Goal: Transaction & Acquisition: Download file/media

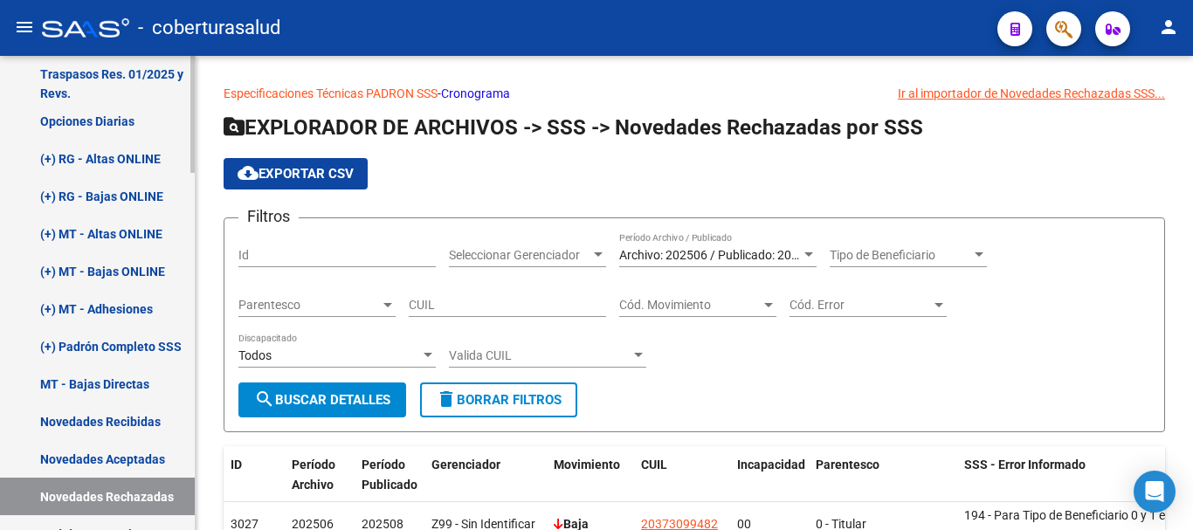
scroll to position [859, 0]
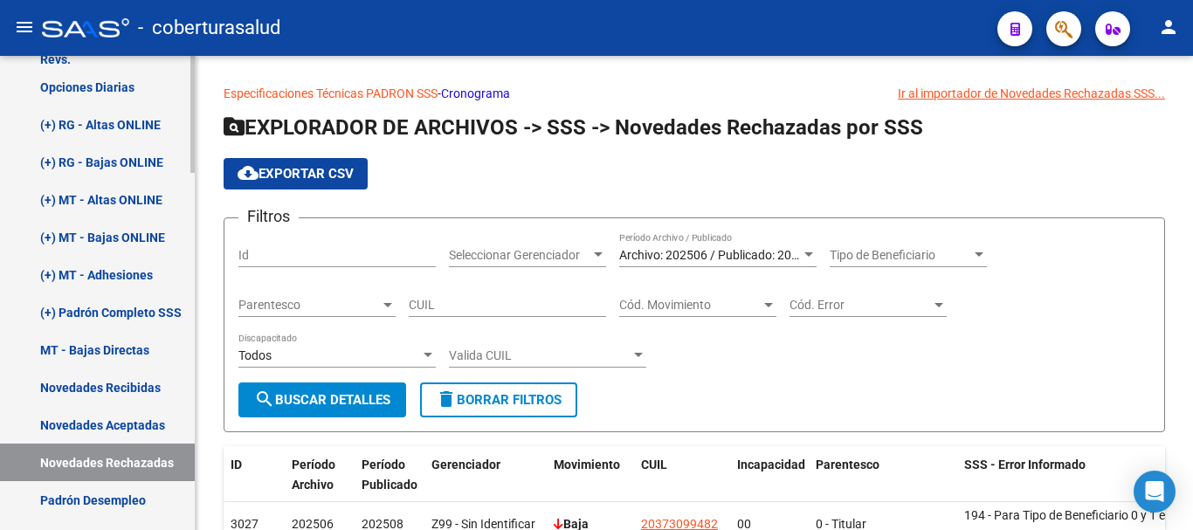
click at [125, 388] on link "Novedades Recibidas" at bounding box center [97, 388] width 195 height 38
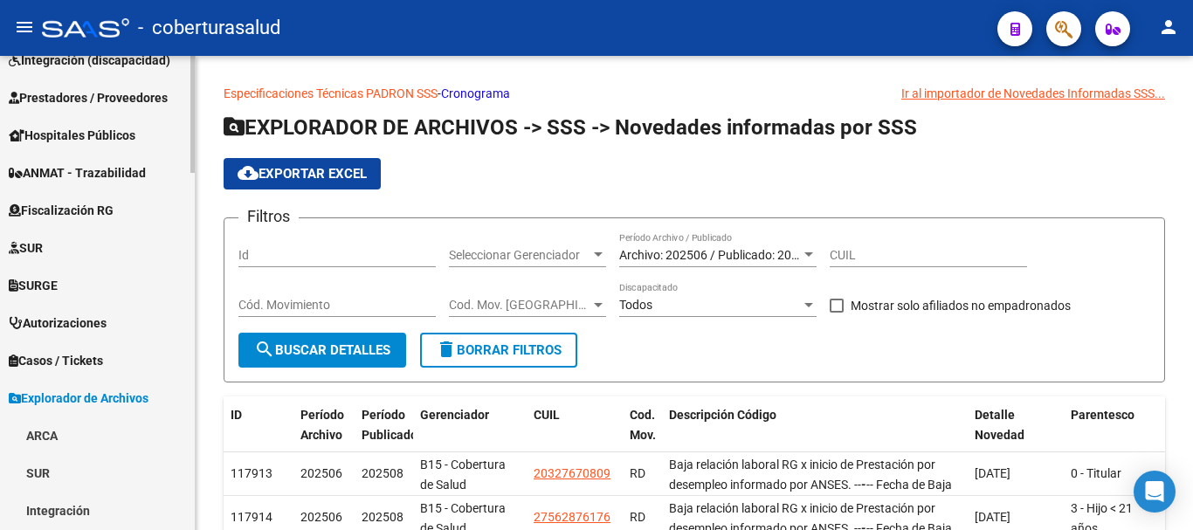
scroll to position [160, 0]
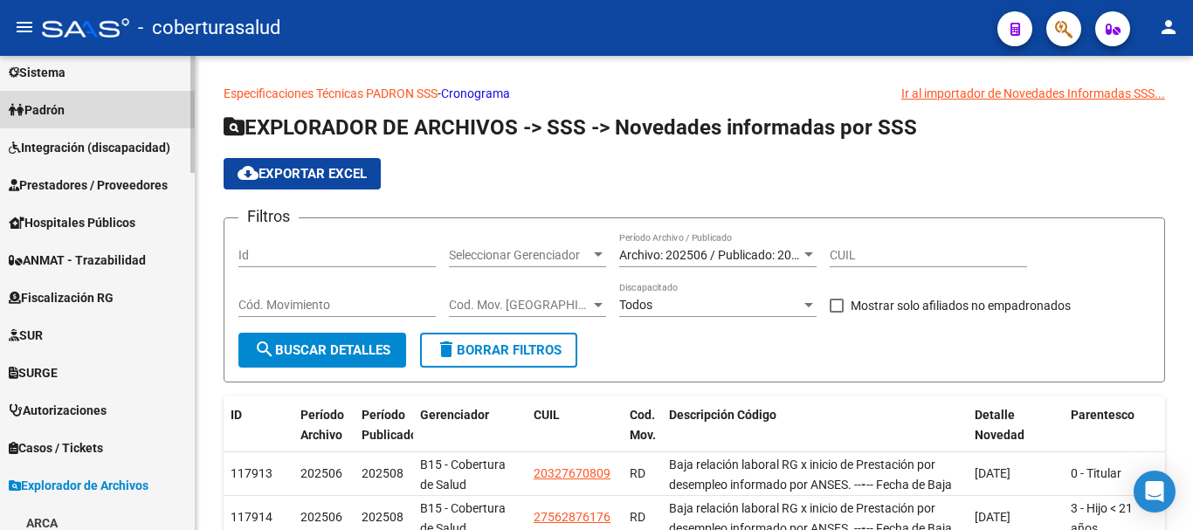
click at [64, 109] on span "Padrón" at bounding box center [37, 109] width 56 height 19
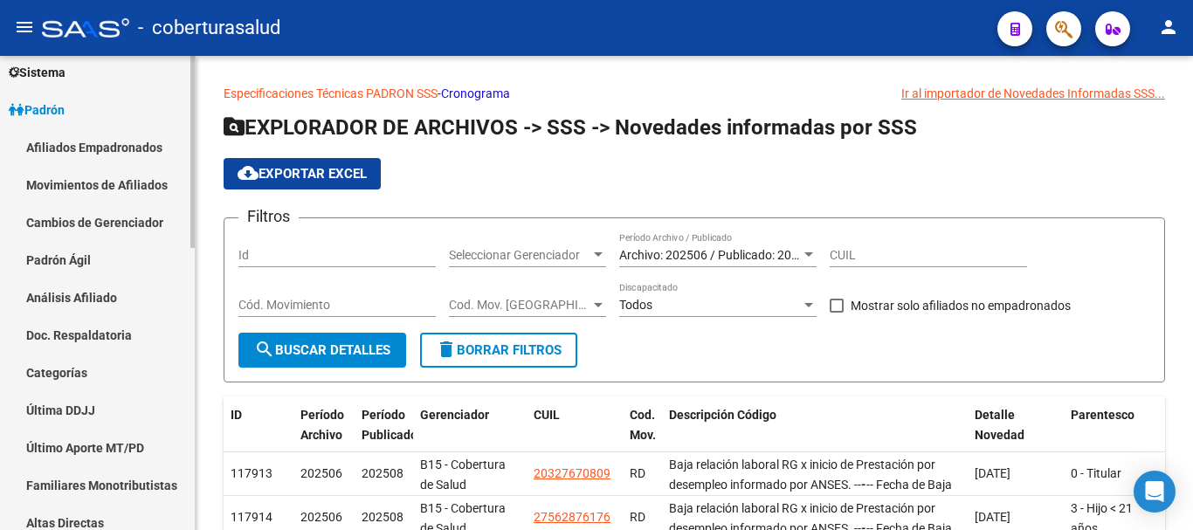
click at [82, 183] on link "Movimientos de Afiliados" at bounding box center [97, 185] width 195 height 38
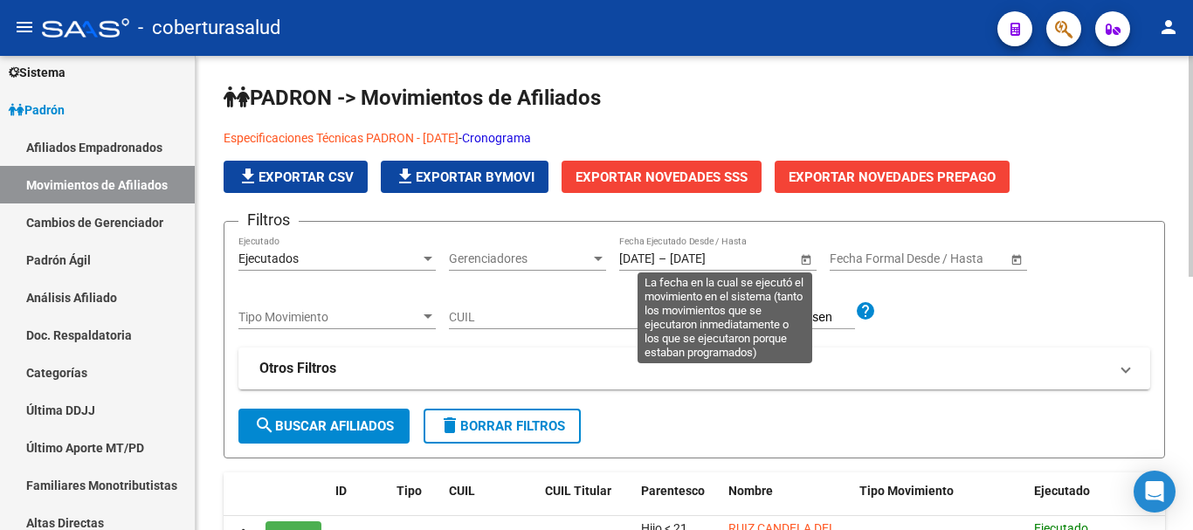
click at [806, 258] on span "Open calendar" at bounding box center [806, 259] width 42 height 42
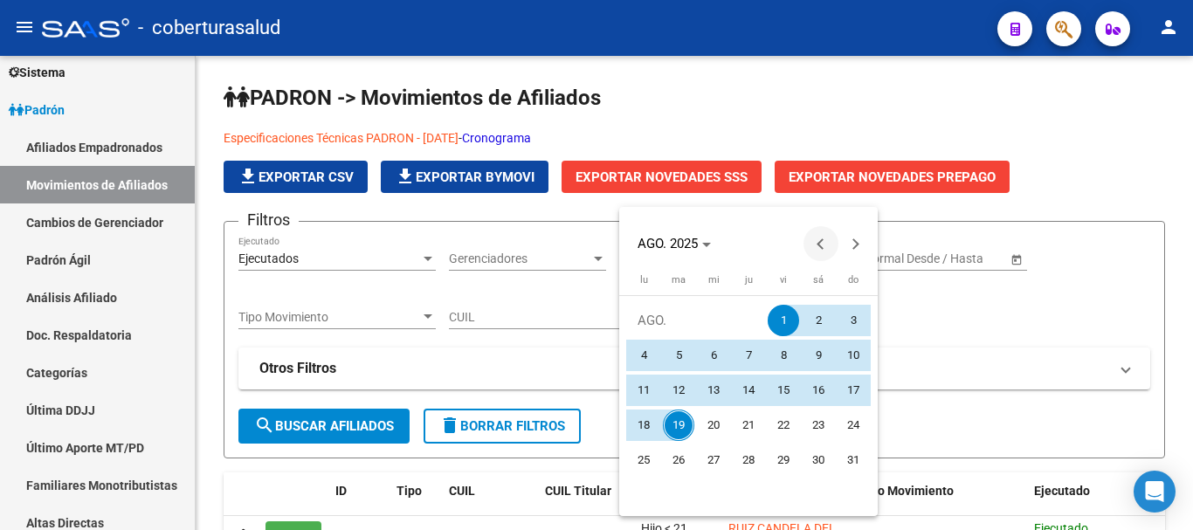
click at [815, 241] on span "Previous month" at bounding box center [821, 243] width 35 height 35
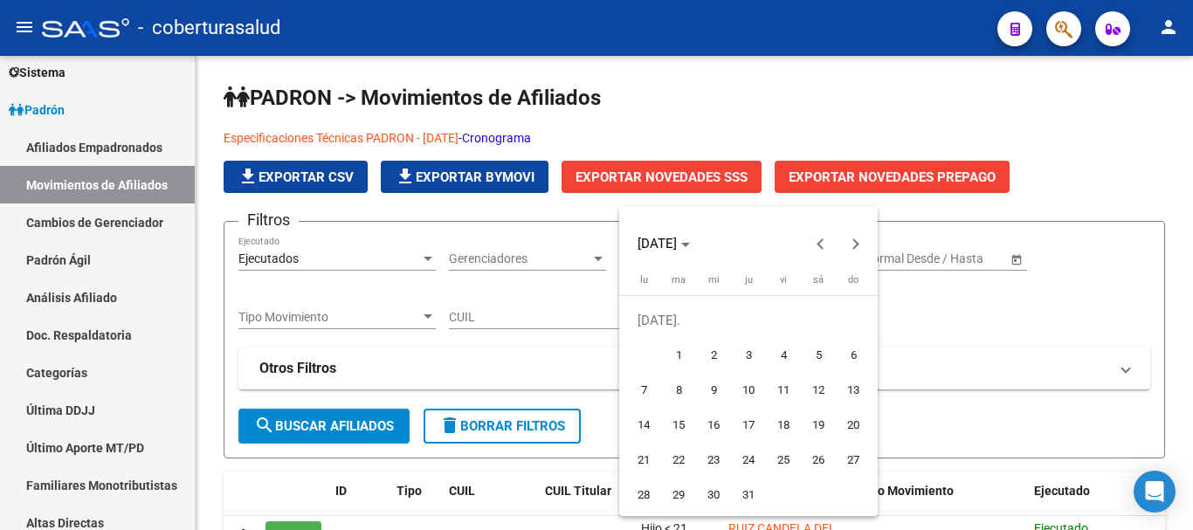
click at [676, 353] on span "1" at bounding box center [678, 355] width 31 height 31
type input "[DATE]"
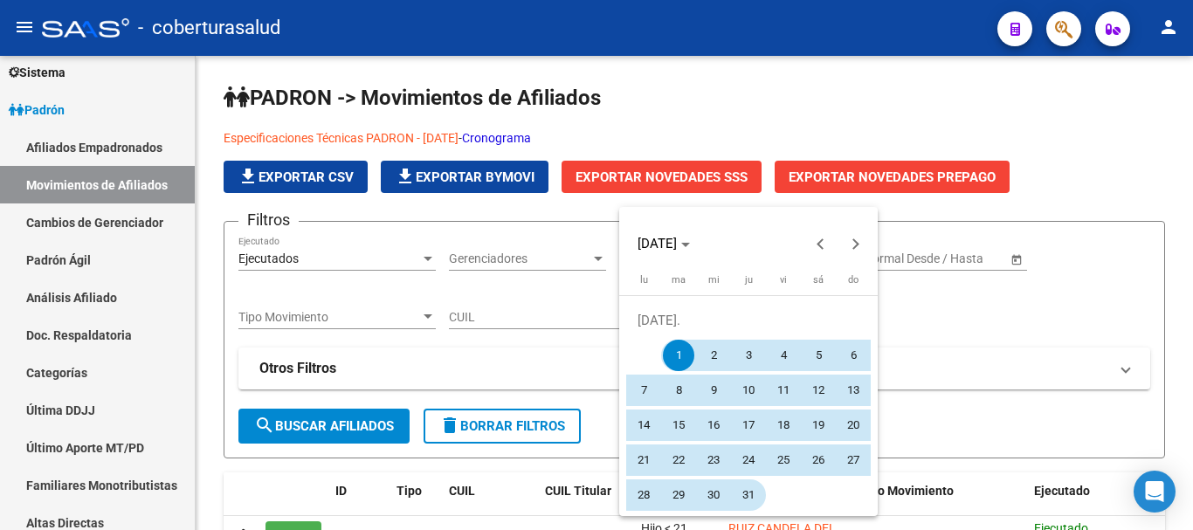
click at [749, 495] on span "31" at bounding box center [748, 495] width 31 height 31
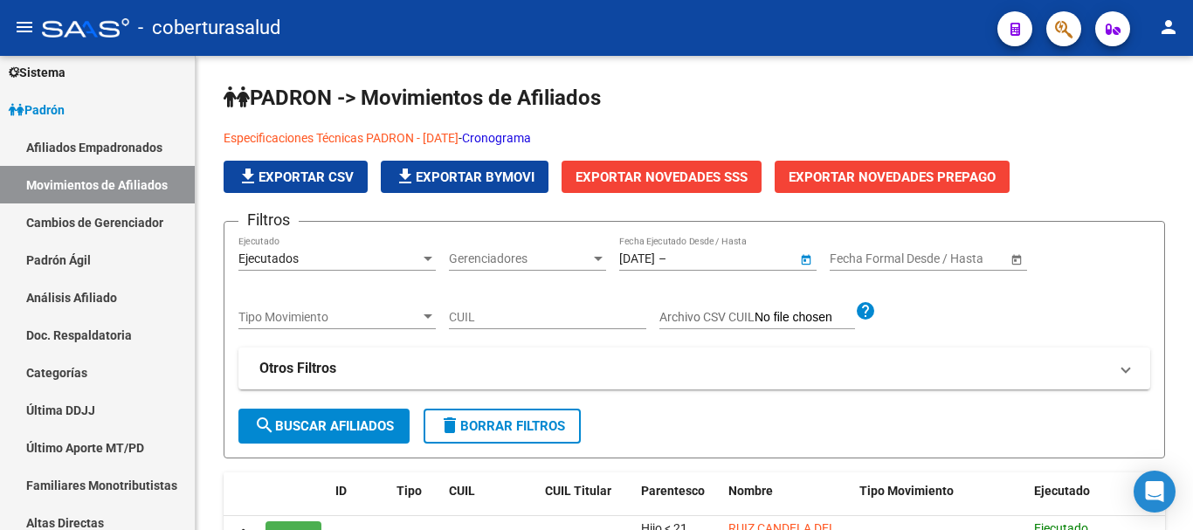
type input "[DATE]"
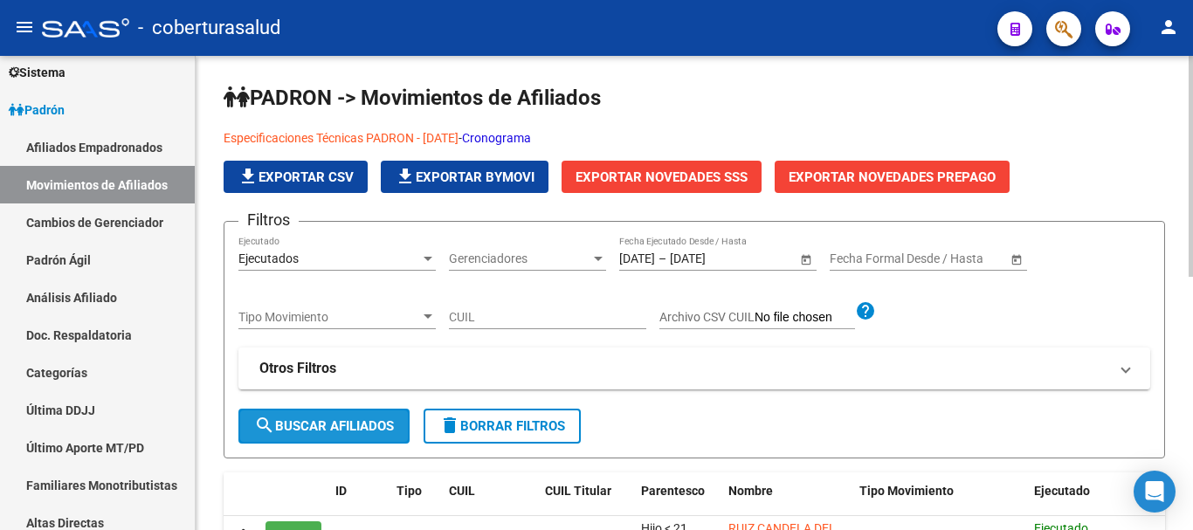
click at [369, 426] on span "search Buscar Afiliados" at bounding box center [324, 426] width 140 height 16
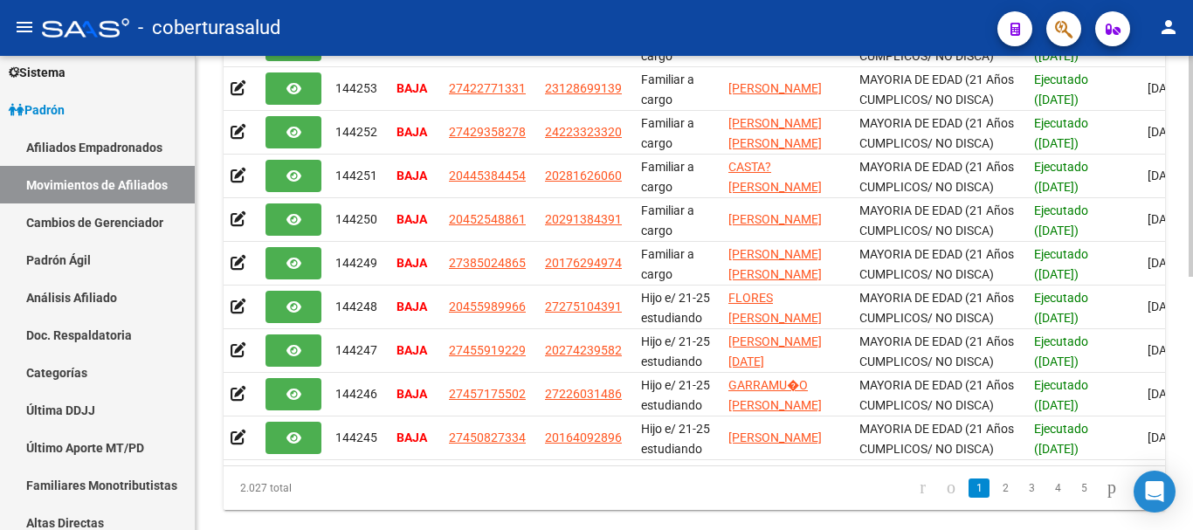
scroll to position [543, 0]
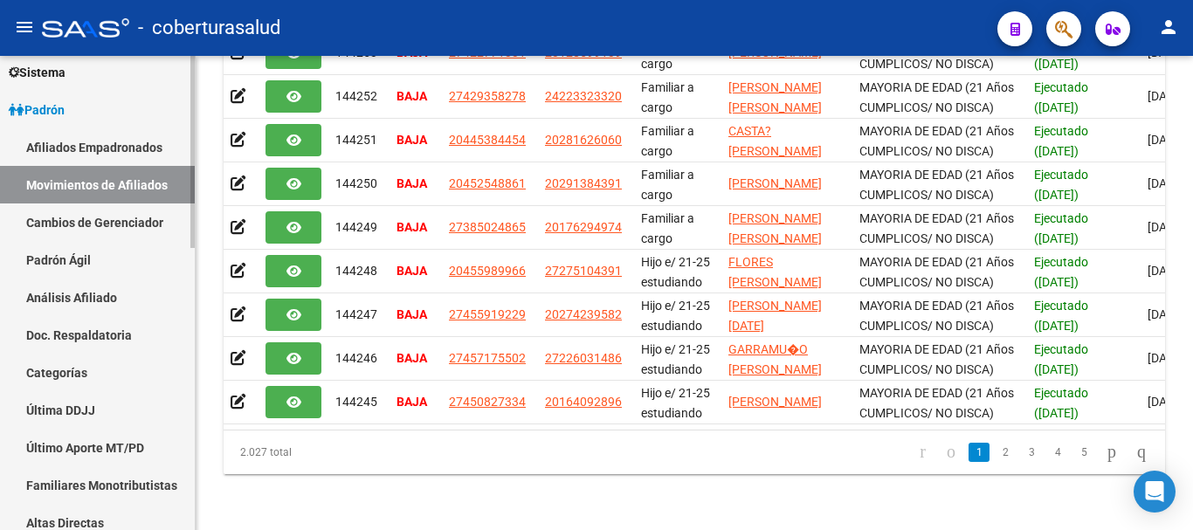
click at [132, 114] on link "Padrón" at bounding box center [97, 110] width 195 height 38
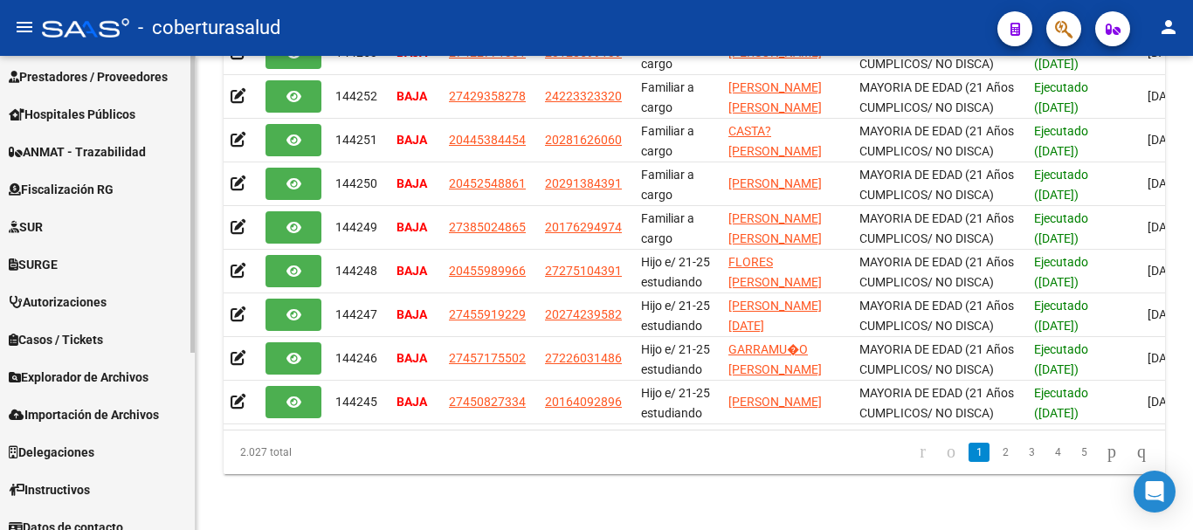
scroll to position [284, 0]
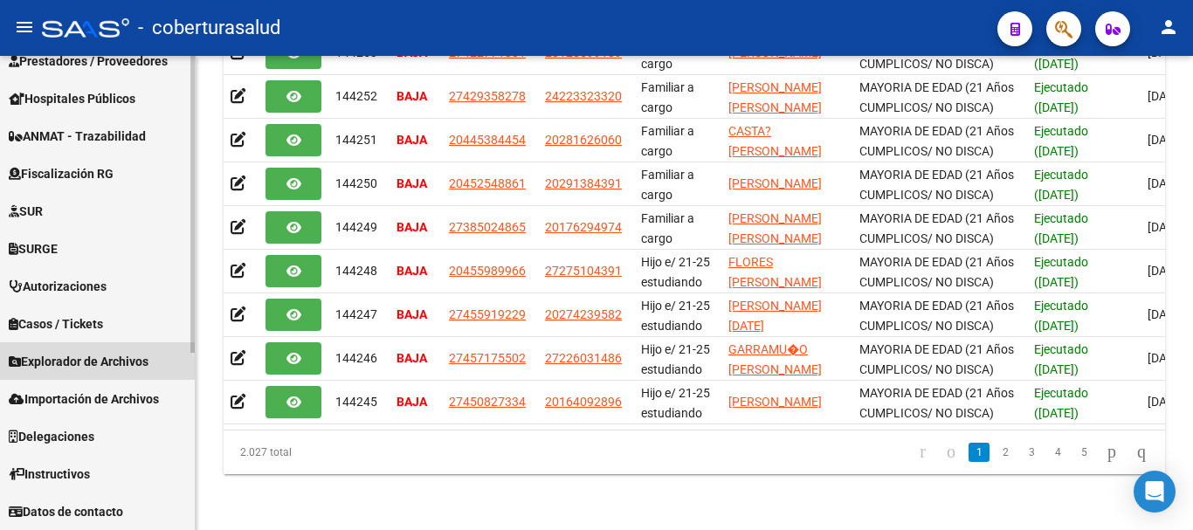
click at [106, 367] on span "Explorador de Archivos" at bounding box center [79, 361] width 140 height 19
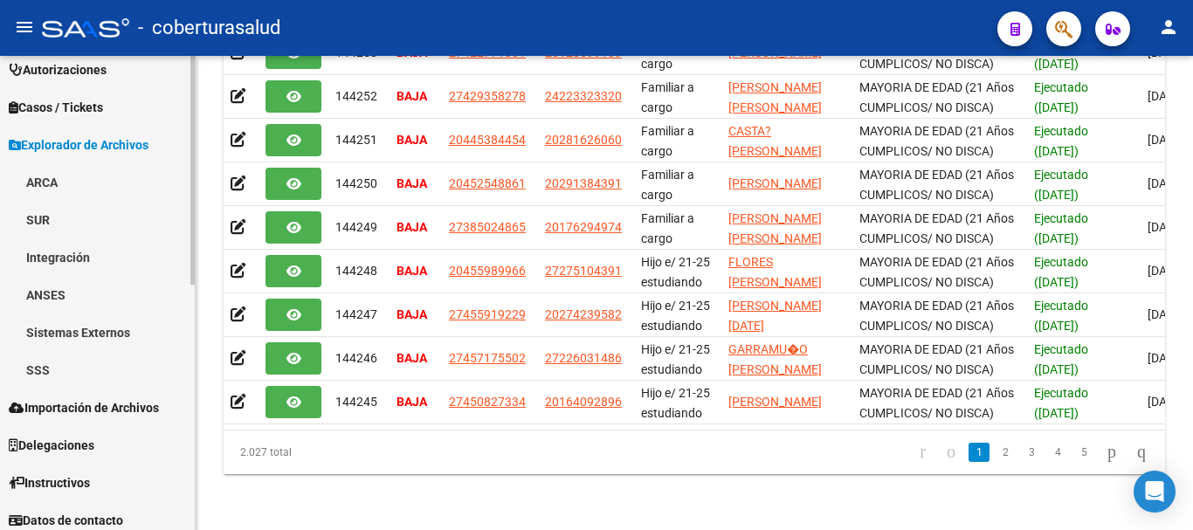
scroll to position [509, 0]
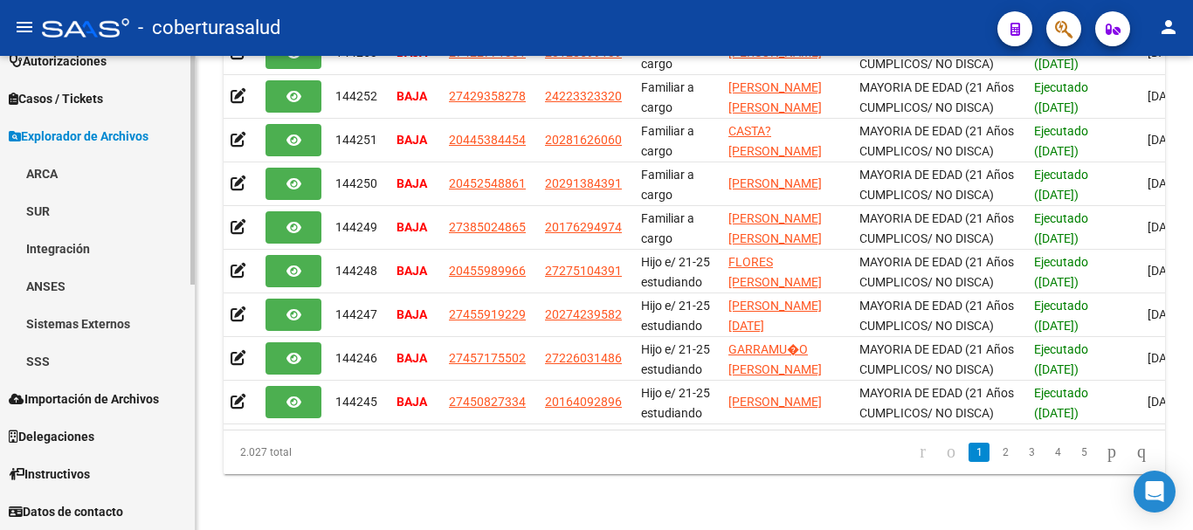
click at [52, 361] on link "SSS" at bounding box center [97, 361] width 195 height 38
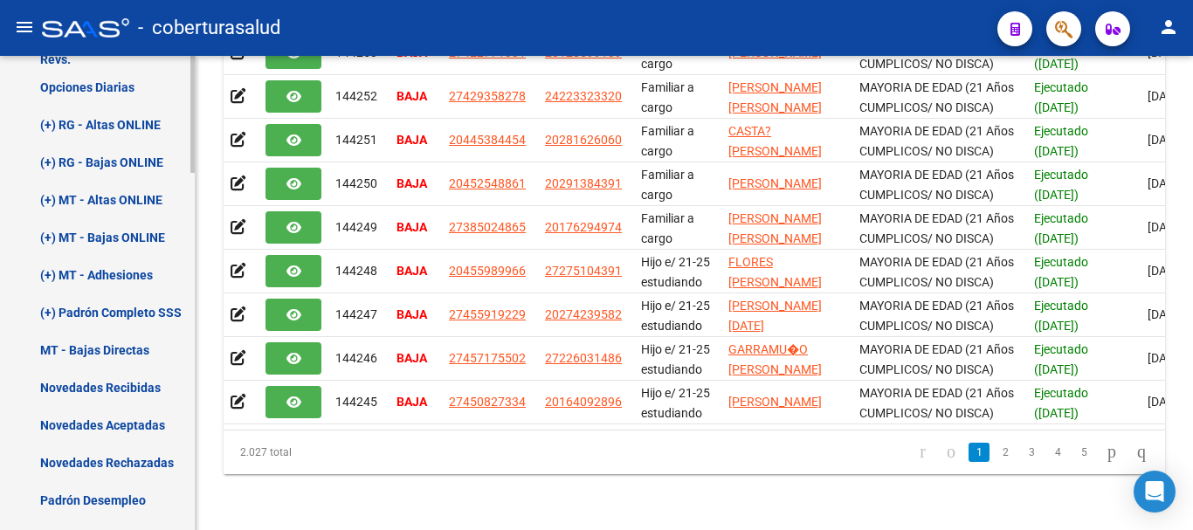
scroll to position [946, 0]
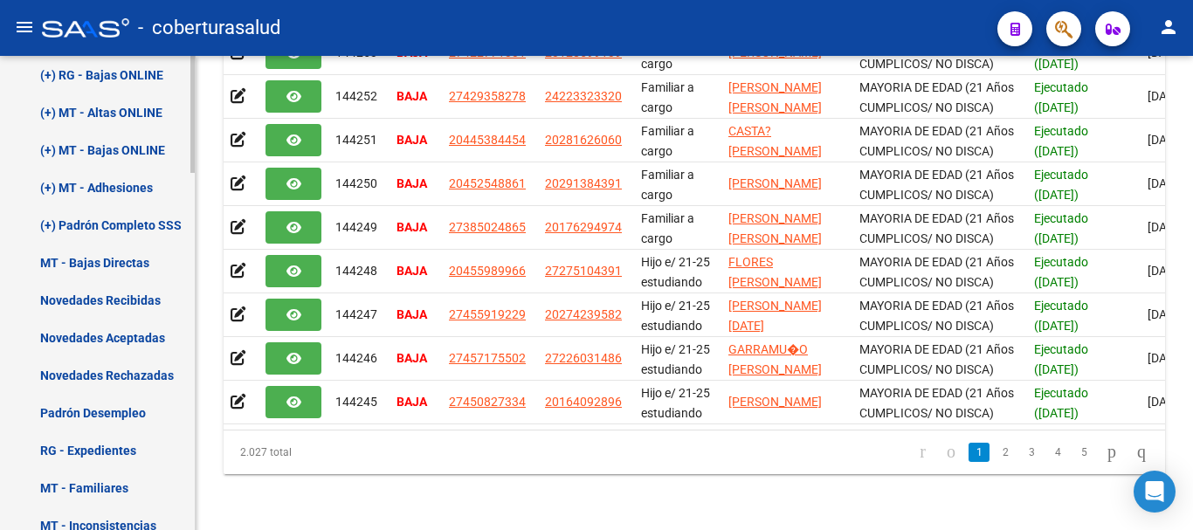
click at [125, 223] on link "(+) Padrón Completo SSS" at bounding box center [97, 225] width 195 height 38
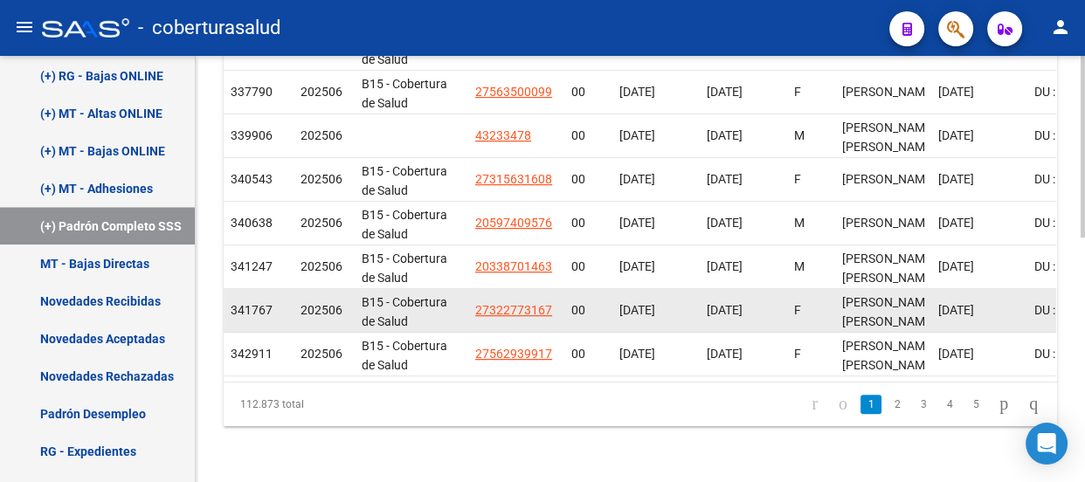
scroll to position [575, 0]
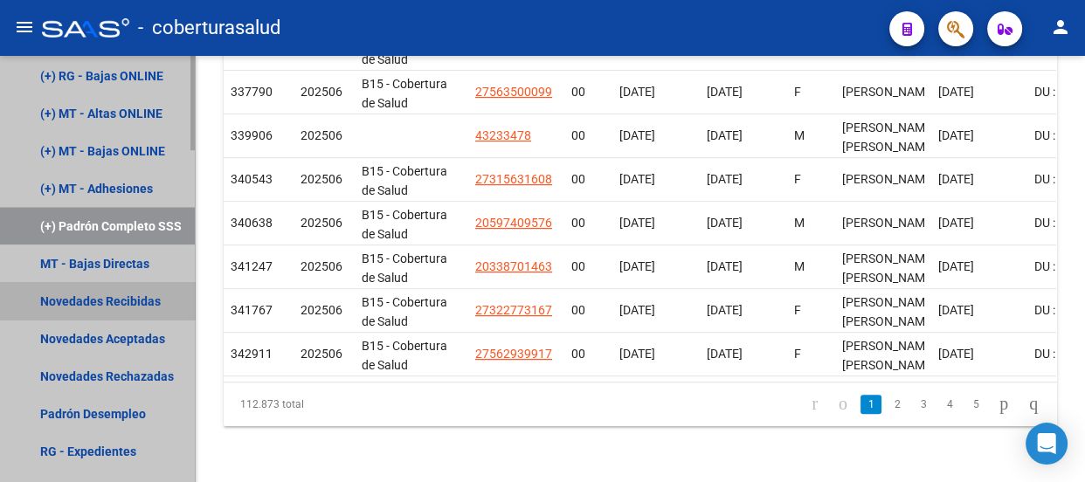
click at [107, 300] on link "Novedades Recibidas" at bounding box center [97, 301] width 195 height 38
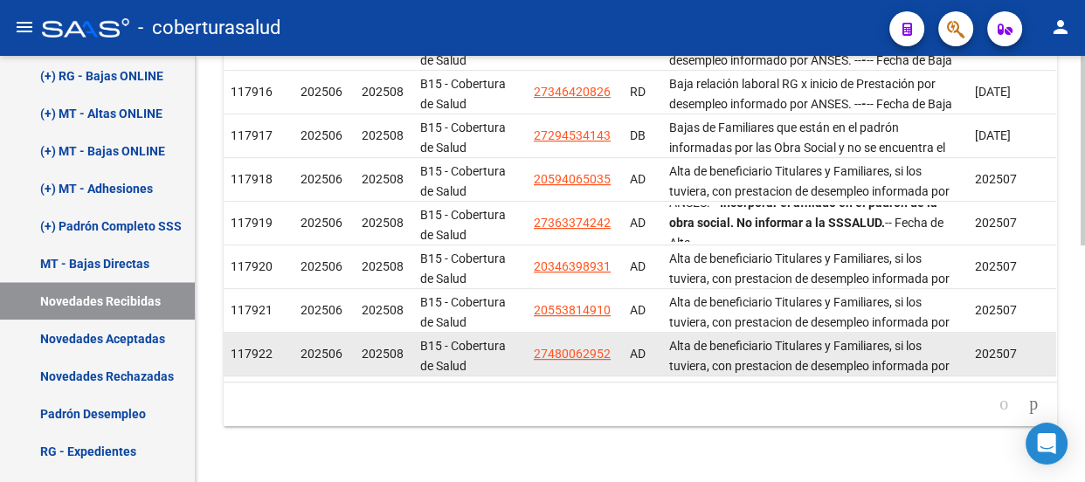
scroll to position [62, 0]
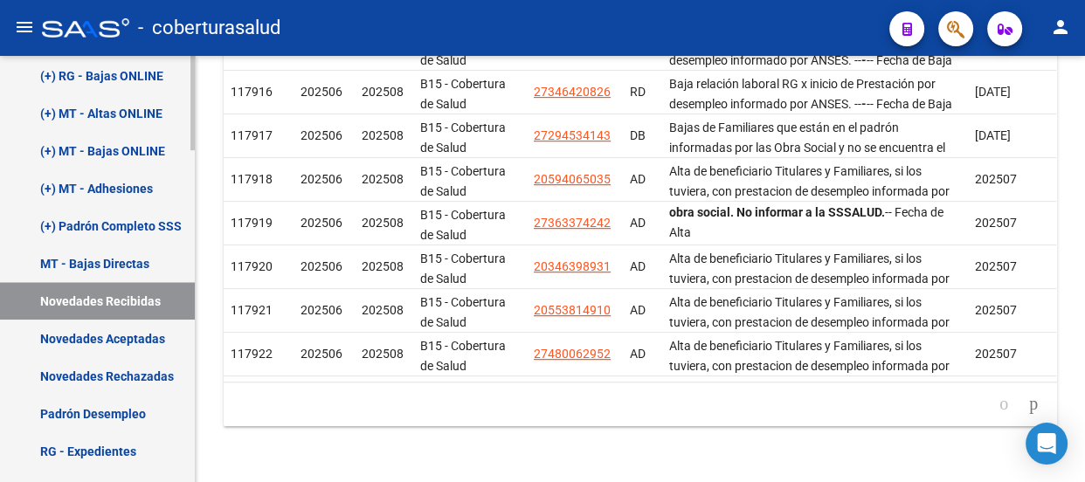
click at [100, 372] on link "Novedades Rechazadas" at bounding box center [97, 376] width 195 height 38
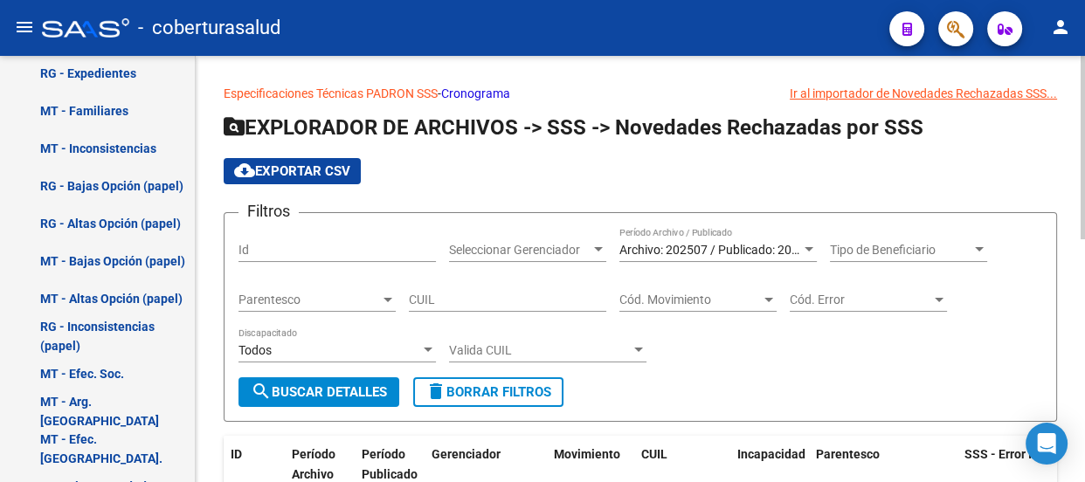
click at [309, 169] on span "cloud_download Exportar CSV" at bounding box center [292, 171] width 116 height 16
